Goal: Transaction & Acquisition: Subscribe to service/newsletter

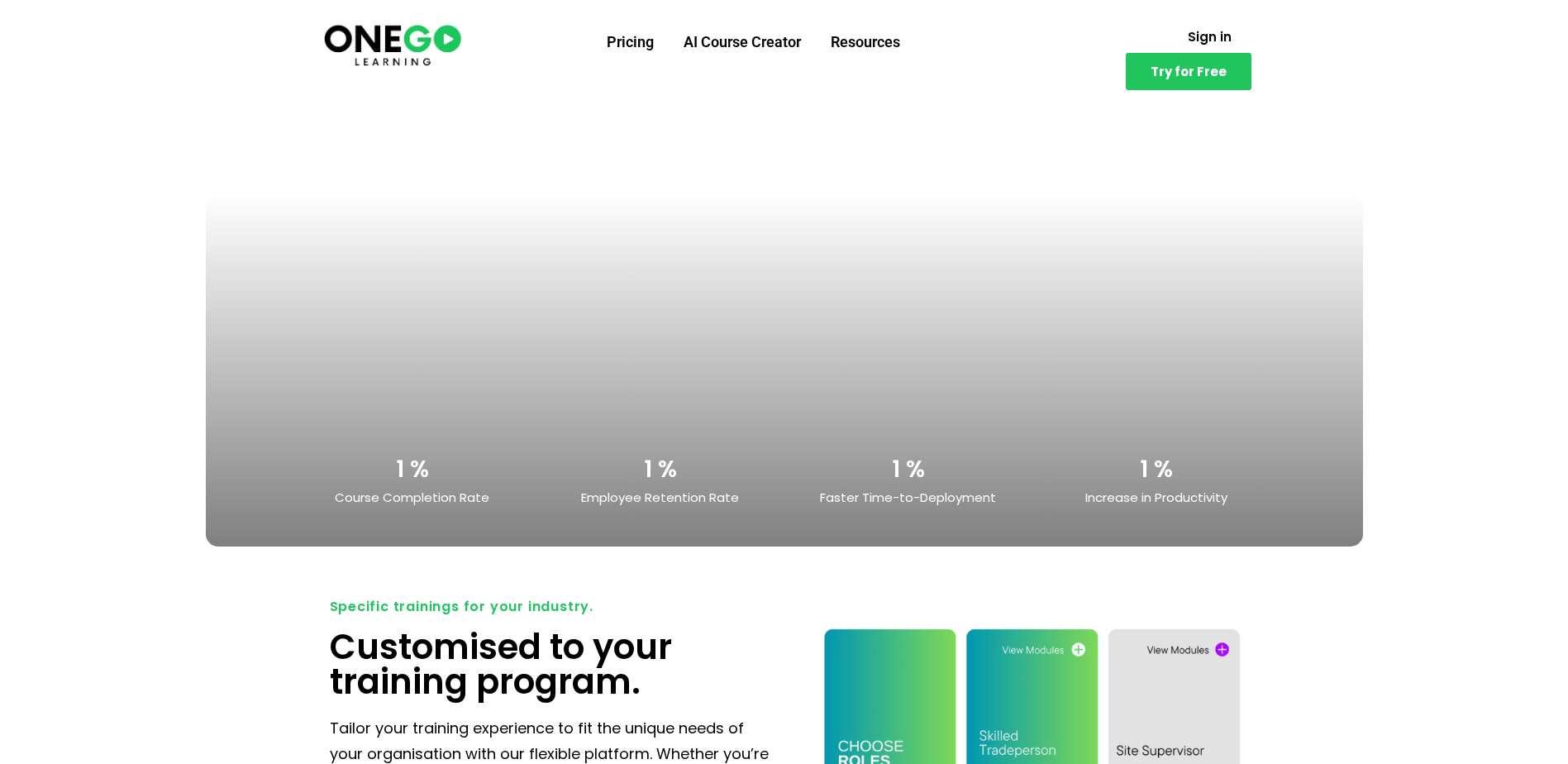
scroll to position [3308, 0]
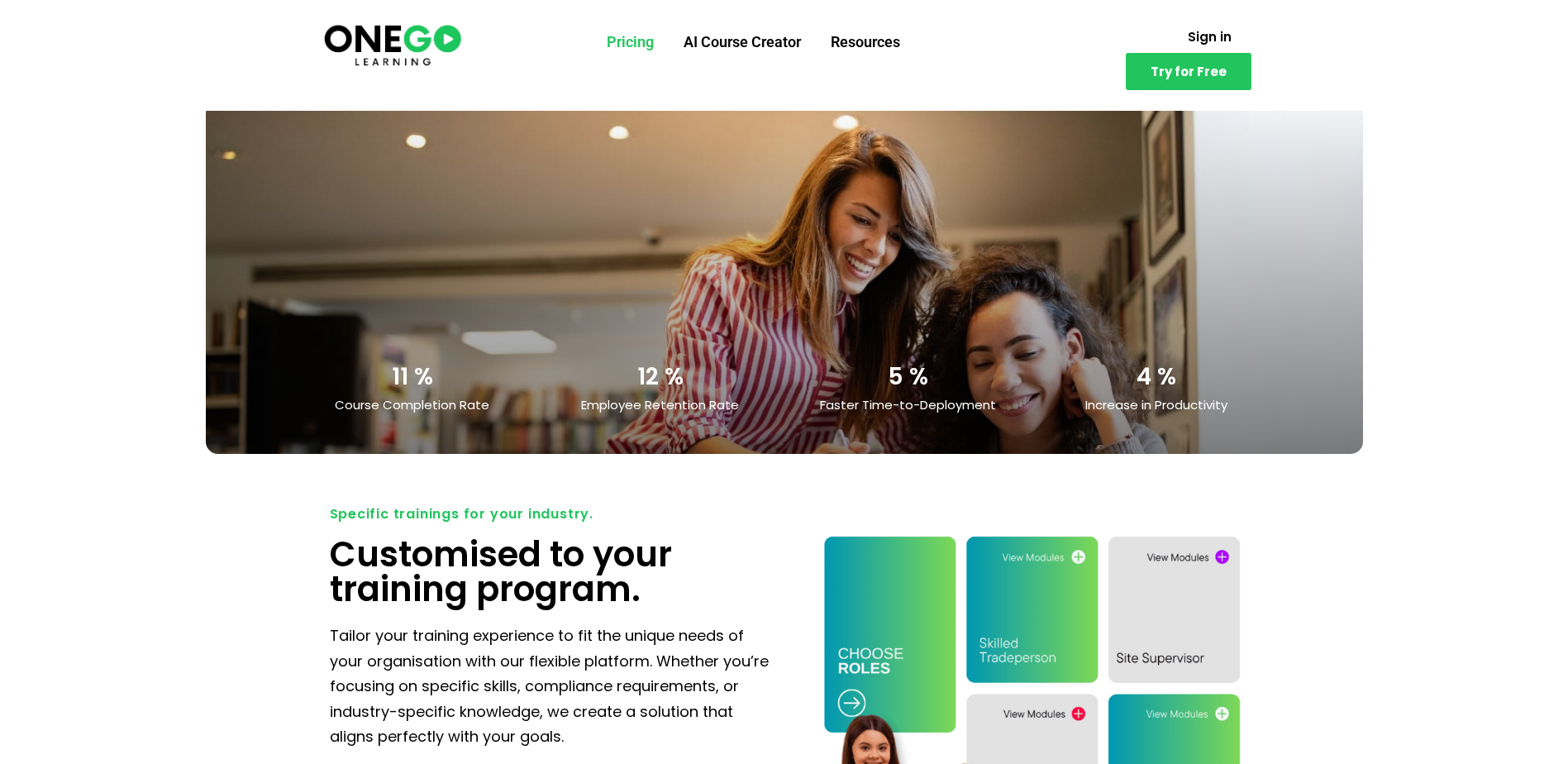
click at [620, 33] on link "Pricing" at bounding box center [630, 42] width 77 height 43
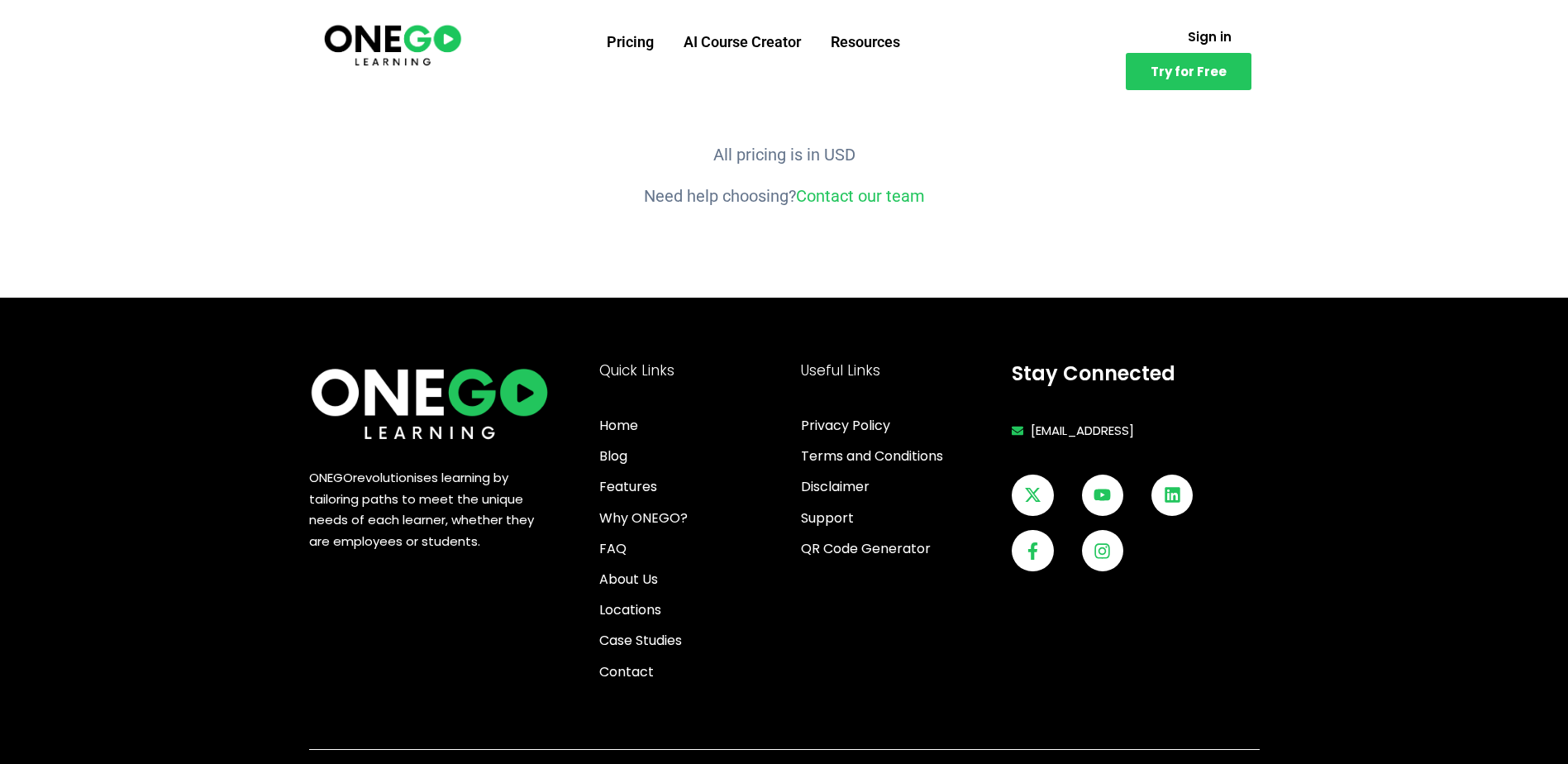
scroll to position [2233, 0]
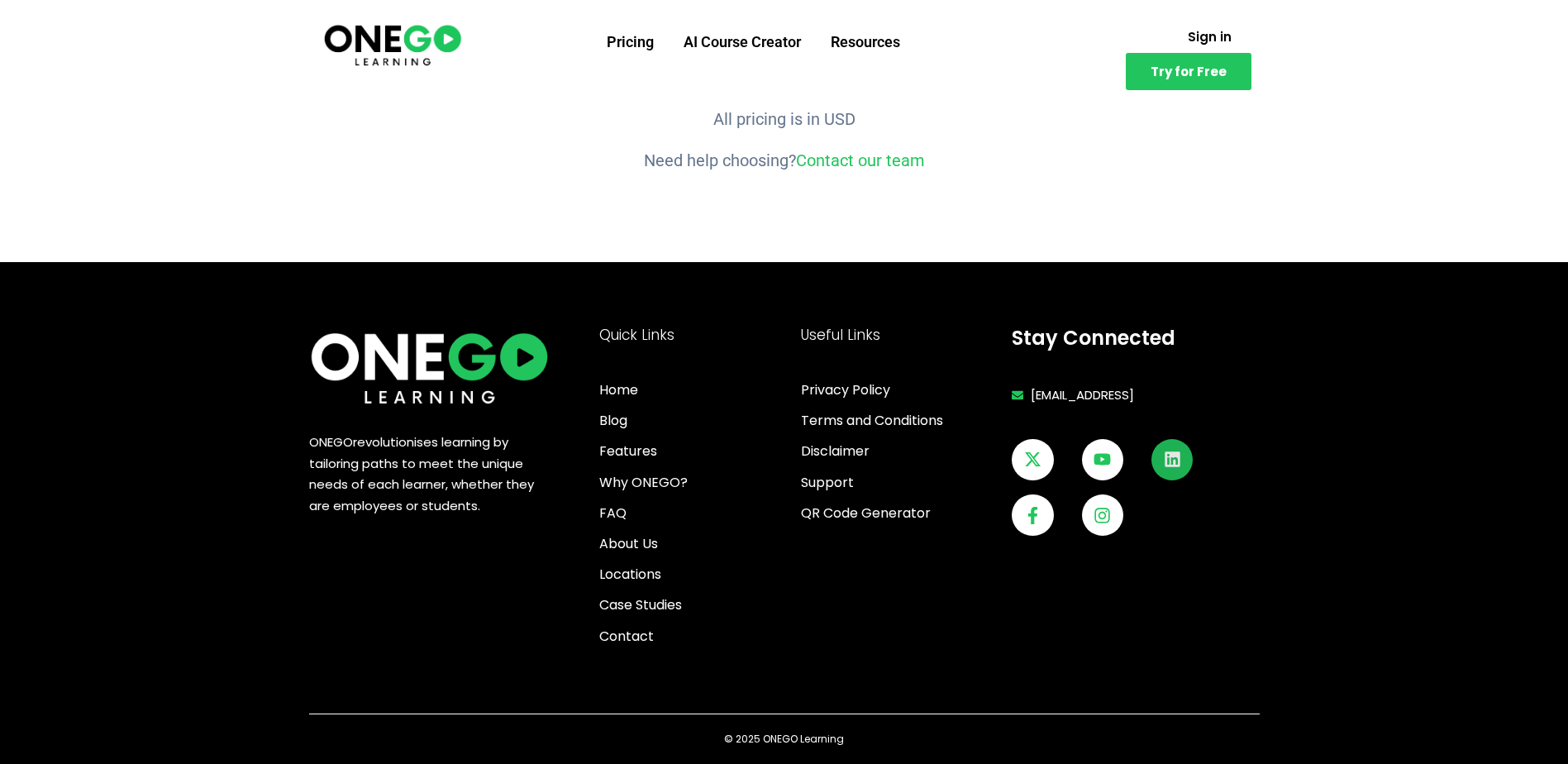
click at [1175, 458] on icon at bounding box center [1172, 459] width 18 height 18
click at [1090, 454] on link "Youtube" at bounding box center [1102, 459] width 41 height 41
click at [1105, 508] on icon at bounding box center [1103, 515] width 15 height 15
click at [1027, 463] on icon at bounding box center [1033, 459] width 18 height 18
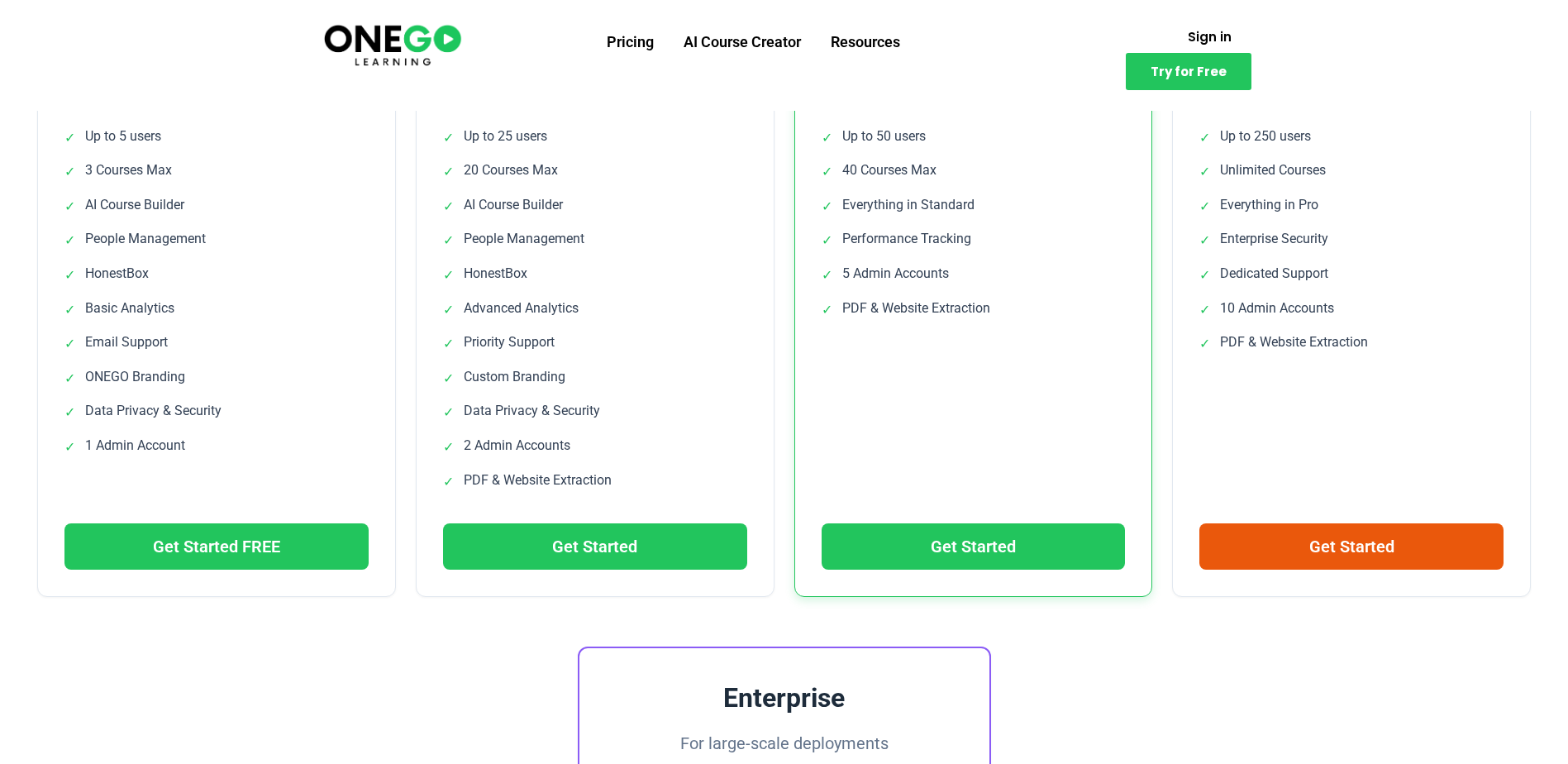
scroll to position [661, 0]
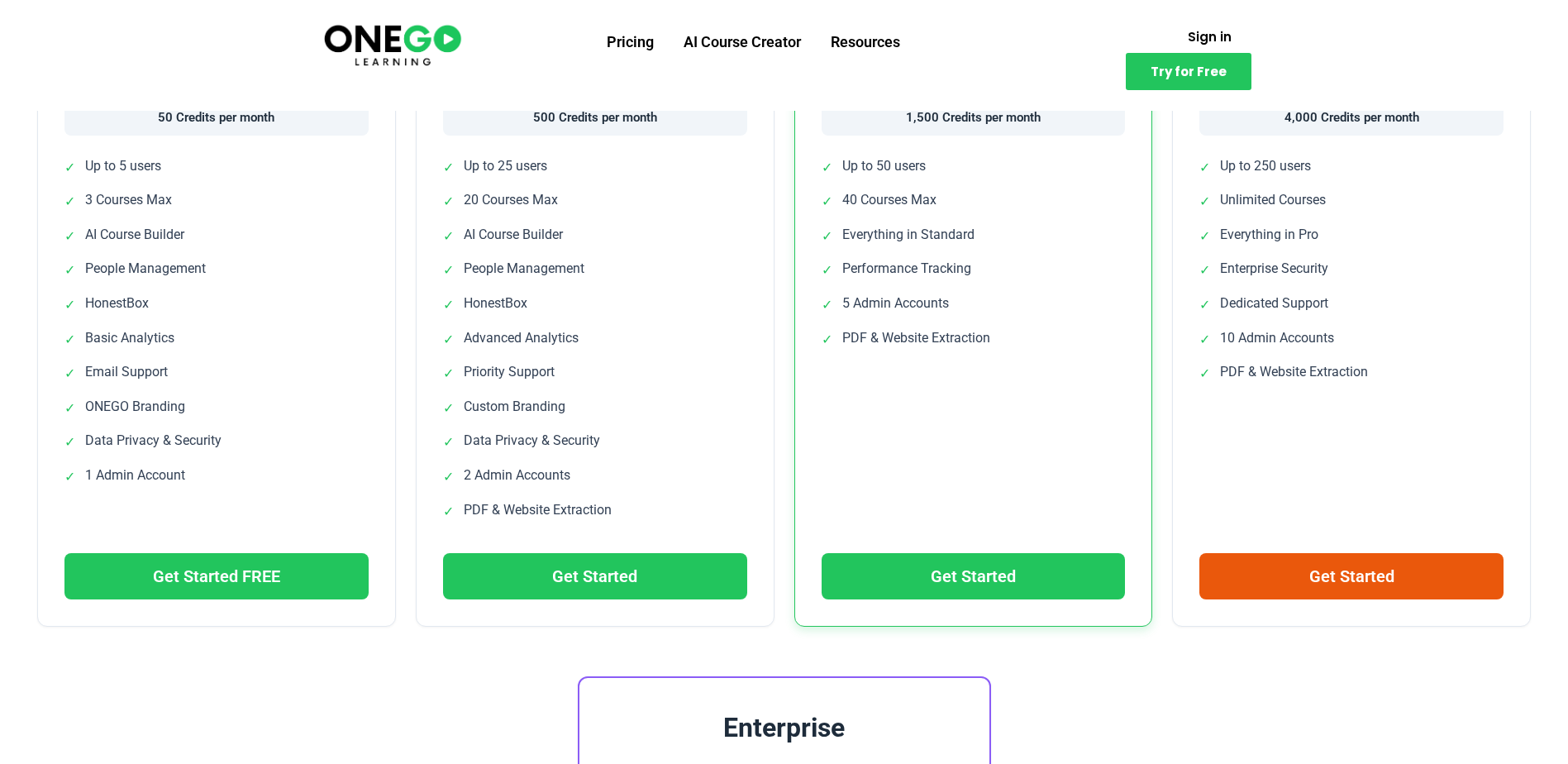
drag, startPoint x: 383, startPoint y: 645, endPoint x: 426, endPoint y: 669, distance: 49.2
click at [376, 678] on div "Predictable pricing, scalable plans Designed for every stage of your learning j…" at bounding box center [784, 600] width 1494 height 2417
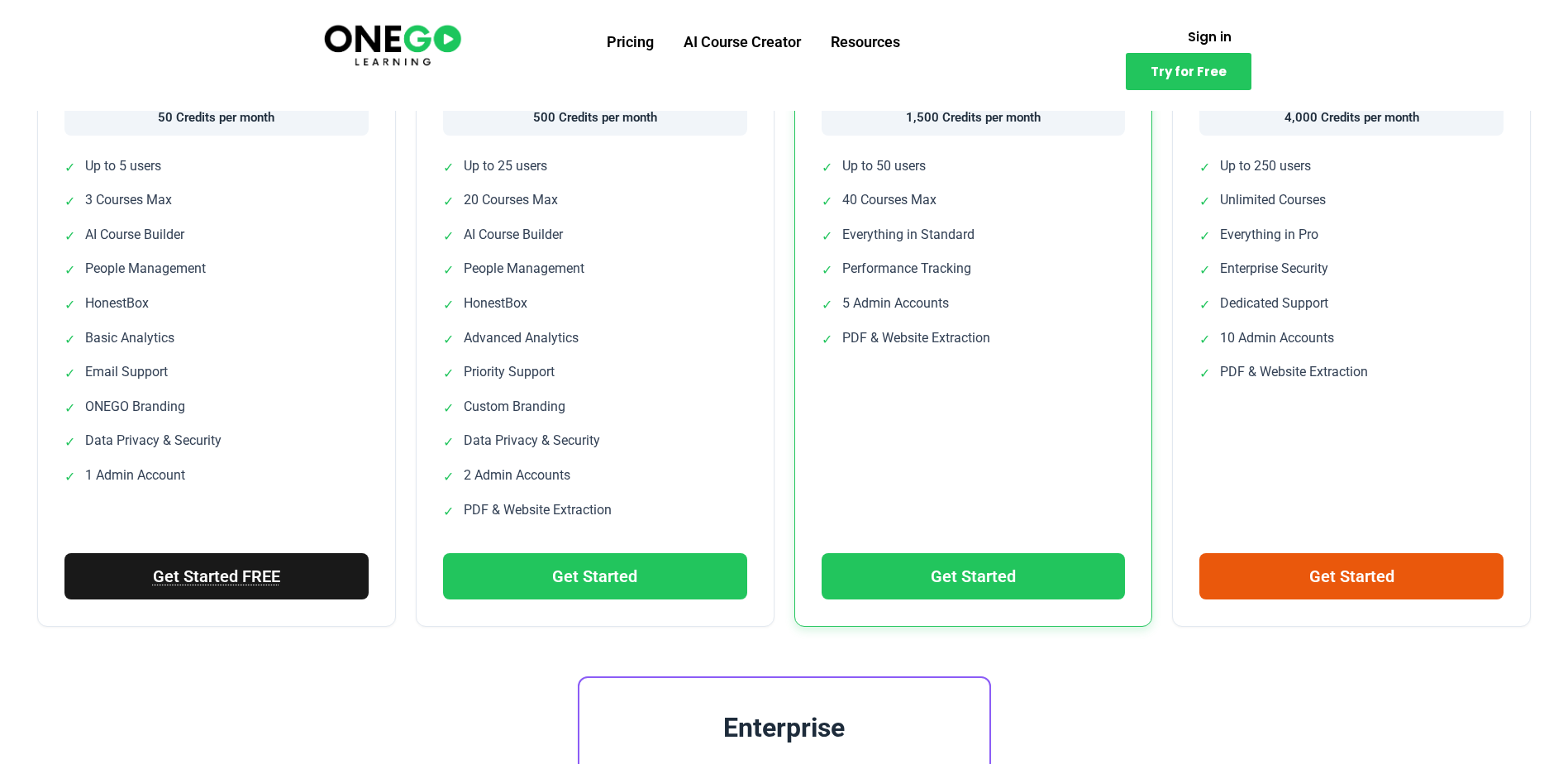
click at [219, 589] on link "Get Started FREE" at bounding box center [216, 576] width 304 height 46
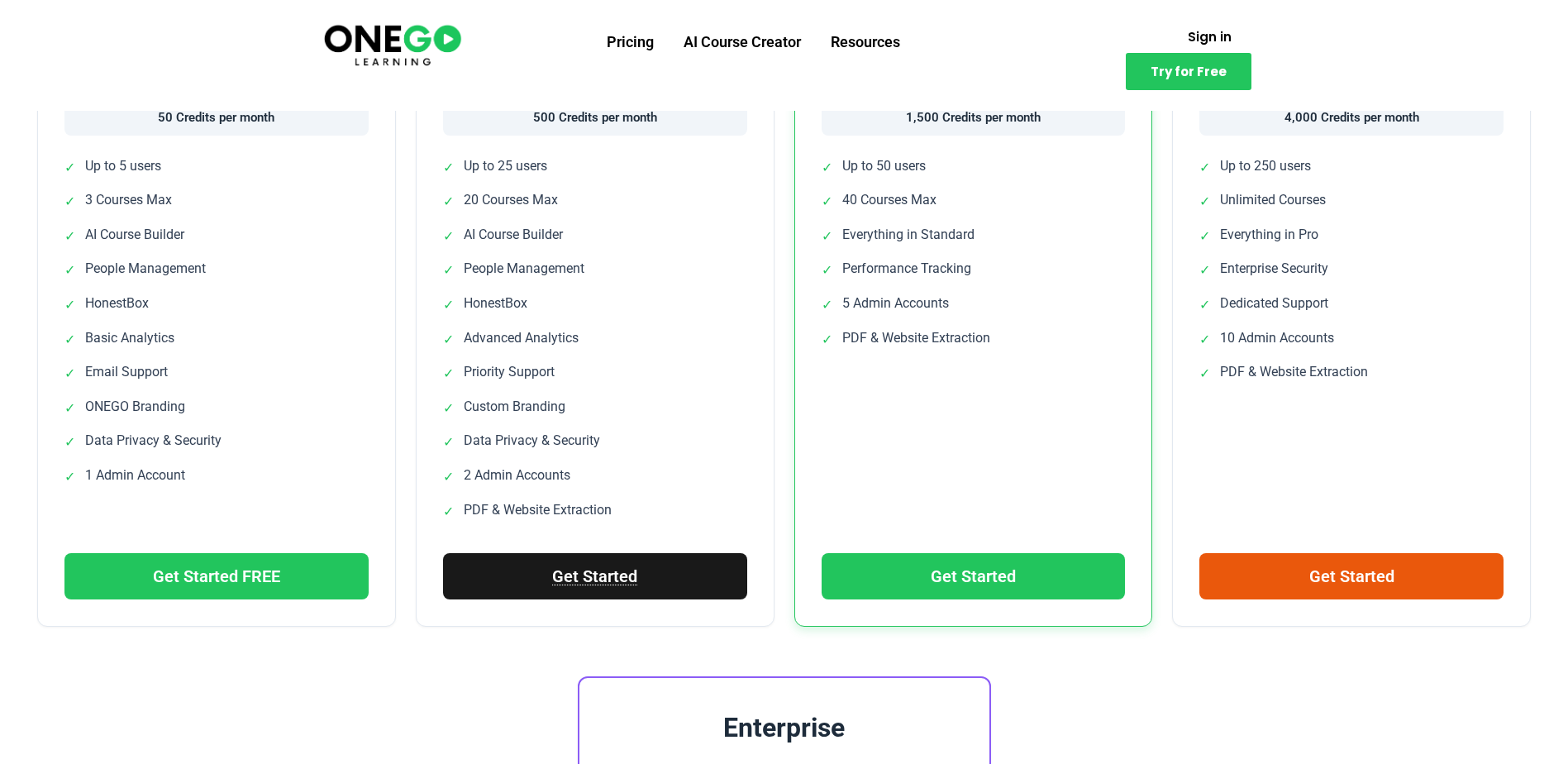
click at [628, 568] on link "Get Started" at bounding box center [595, 576] width 304 height 46
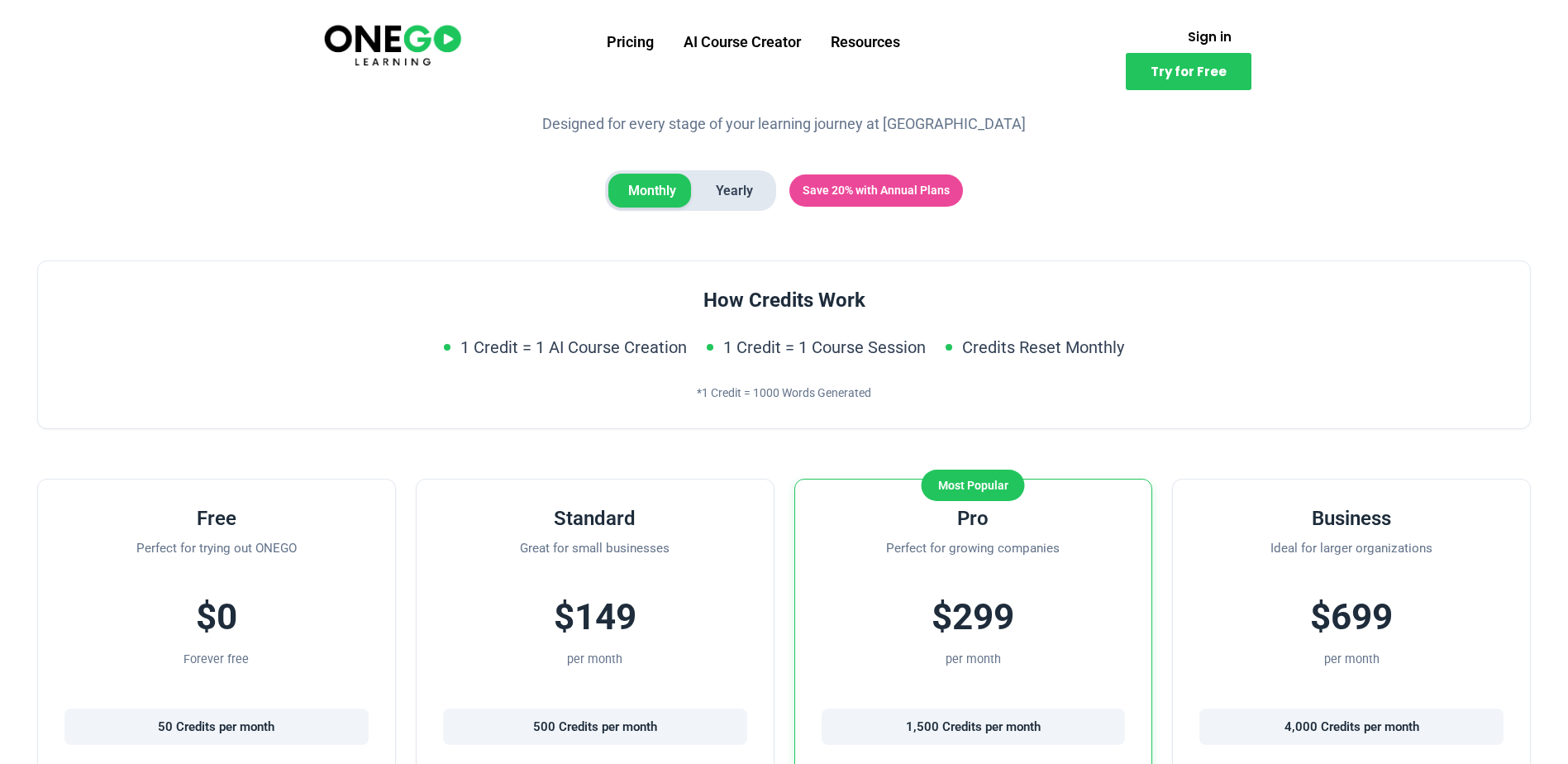
scroll to position [0, 0]
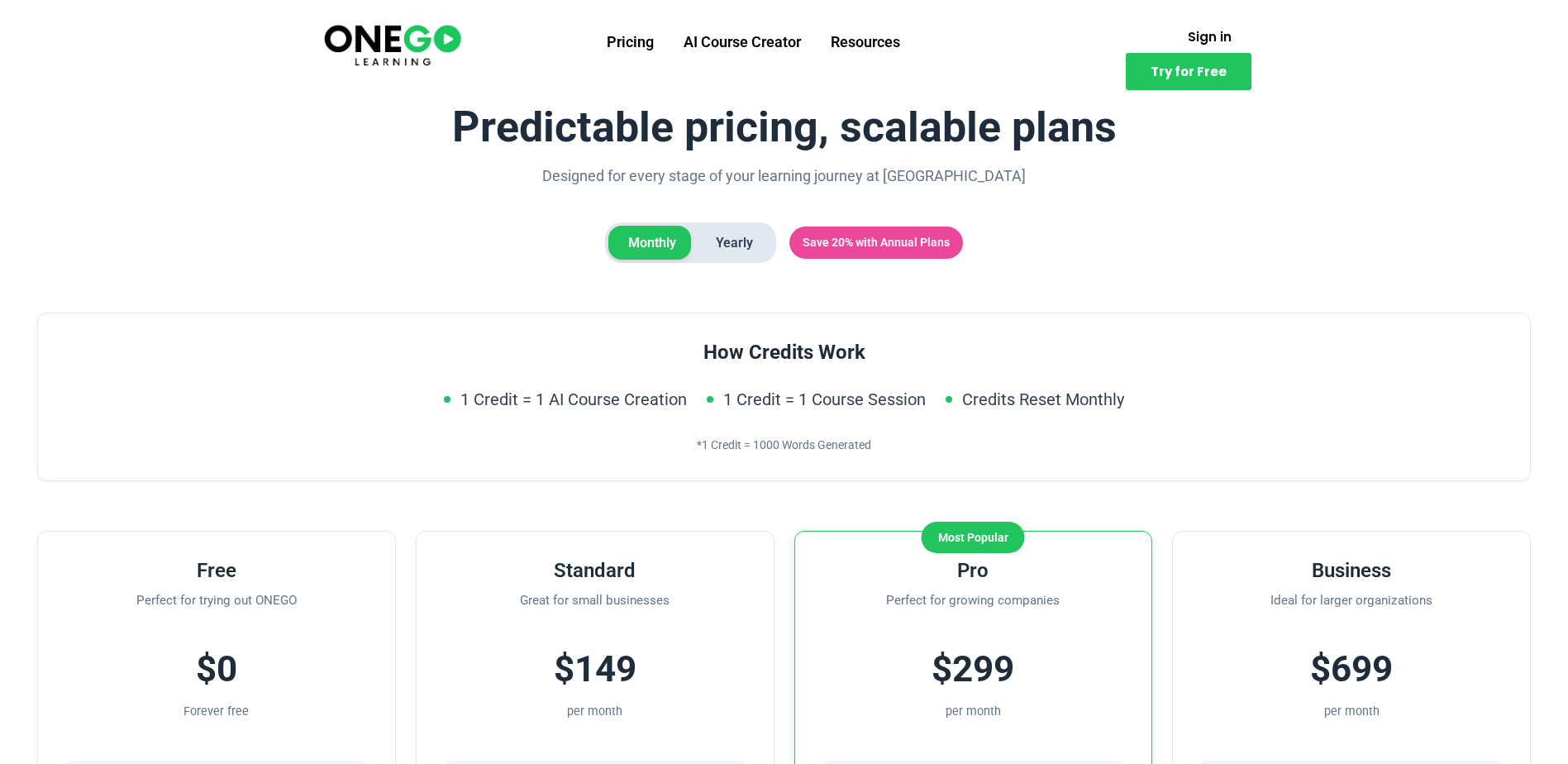
click at [728, 236] on span "Yearly" at bounding box center [734, 243] width 77 height 35
click at [888, 48] on link "Resources" at bounding box center [865, 42] width 99 height 43
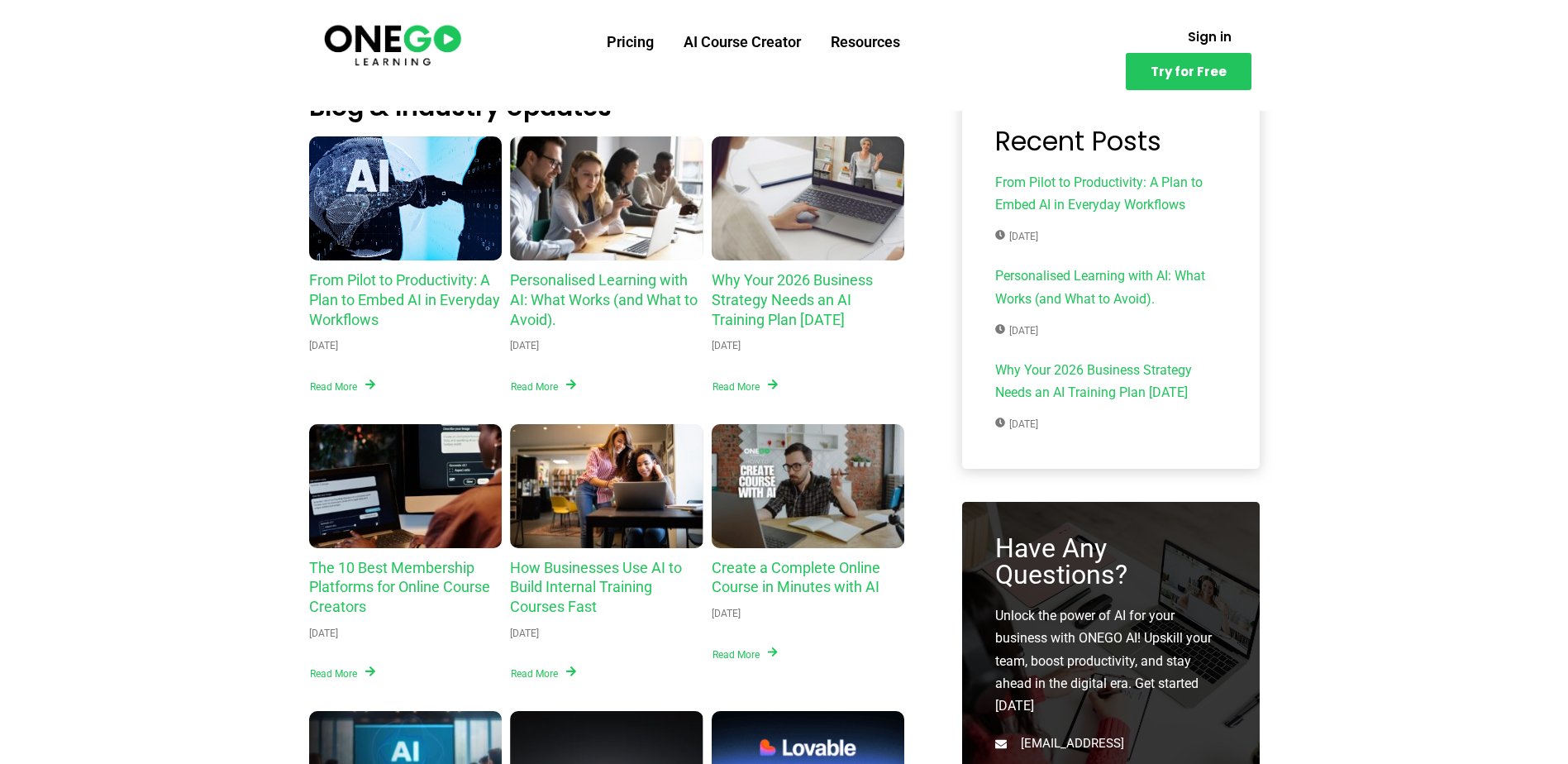
click at [116, 170] on section "Blog & Industry Updates From Pilot to Productivity: A Plan to Embed AI in Every…" at bounding box center [784, 589] width 1568 height 1128
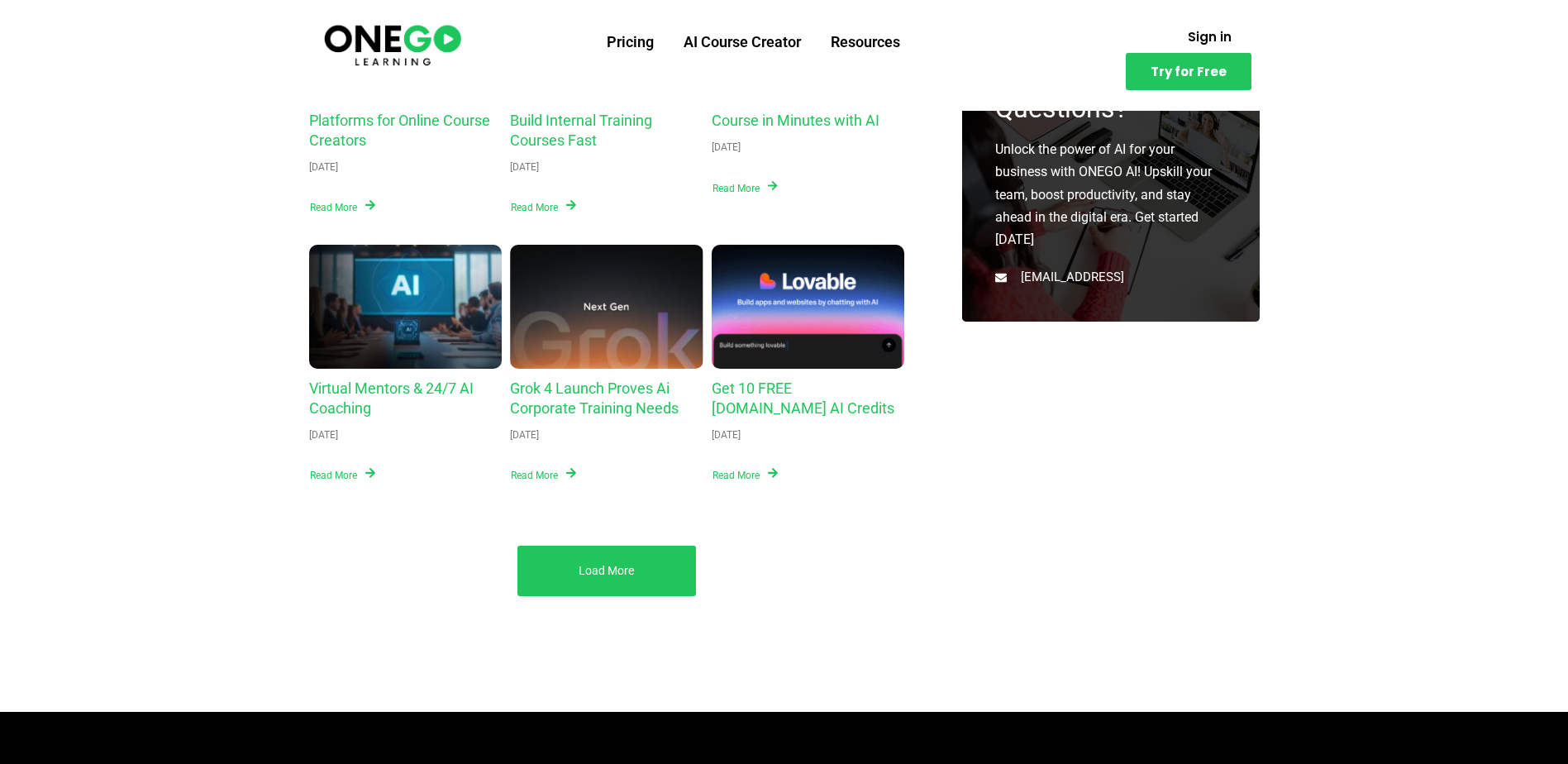
scroll to position [497, 0]
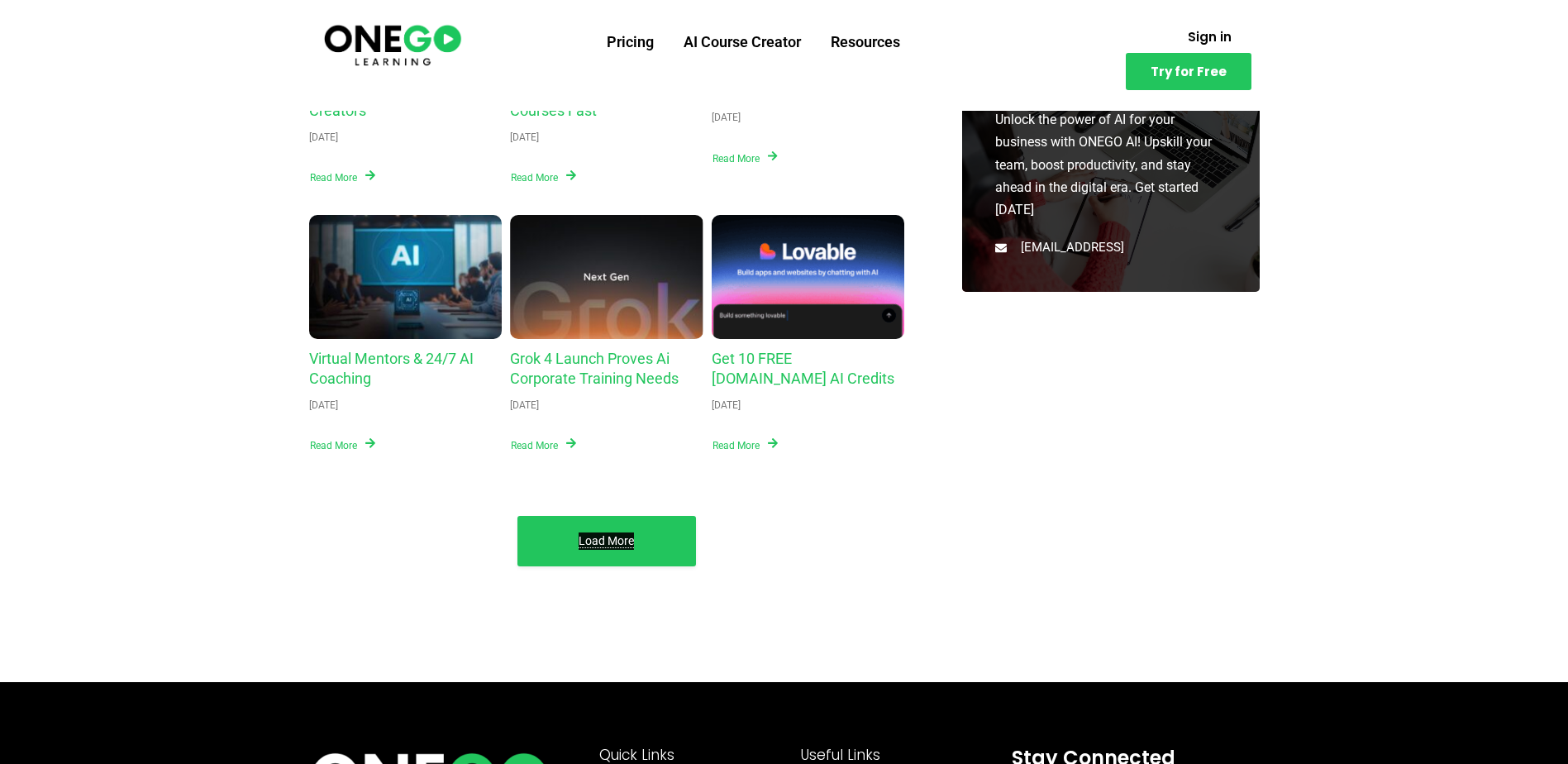
click at [606, 549] on link "Load More" at bounding box center [606, 541] width 55 height 18
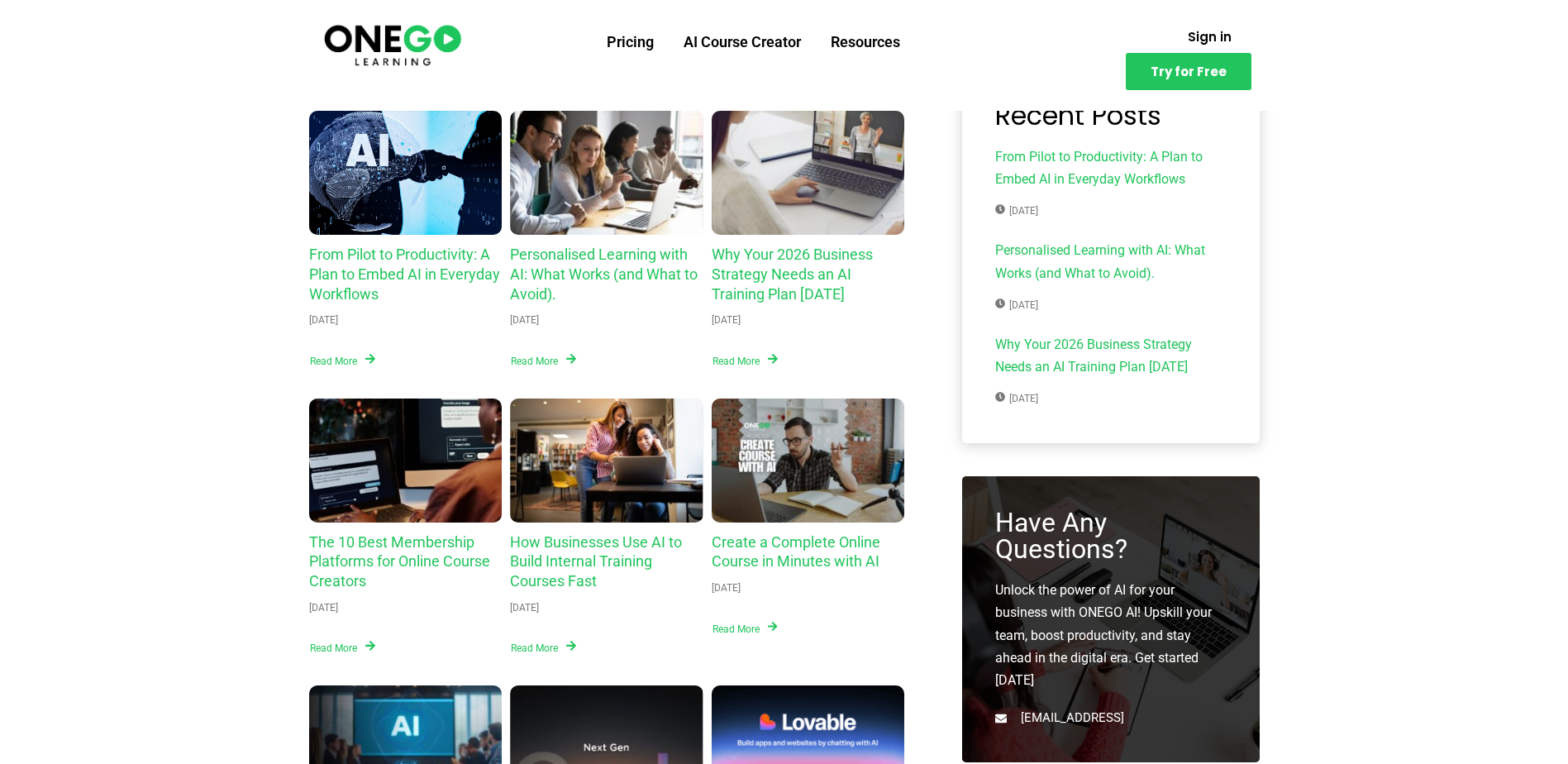
scroll to position [0, 0]
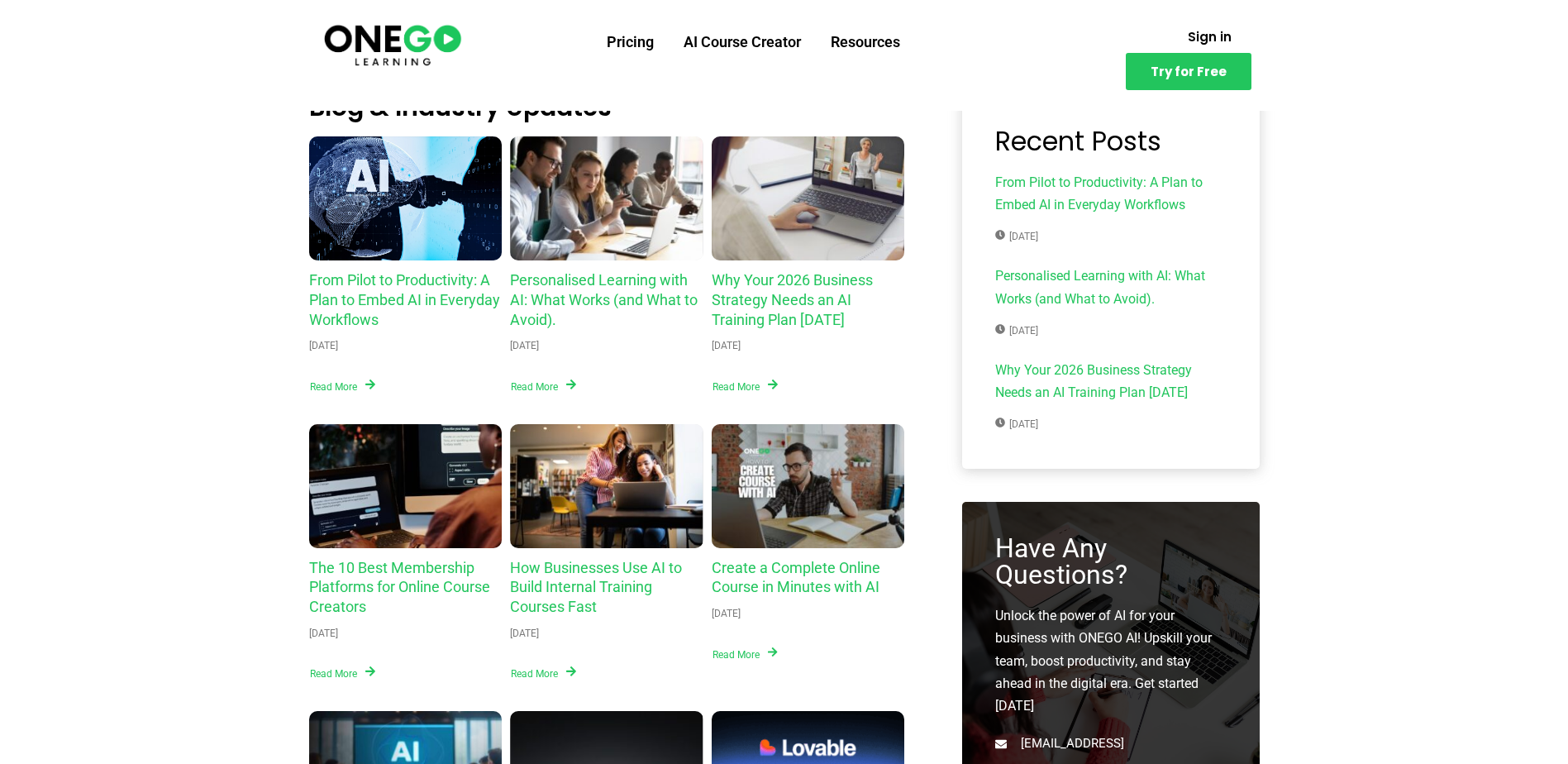
click at [343, 39] on img at bounding box center [393, 44] width 142 height 47
